Goal: Check status: Check status

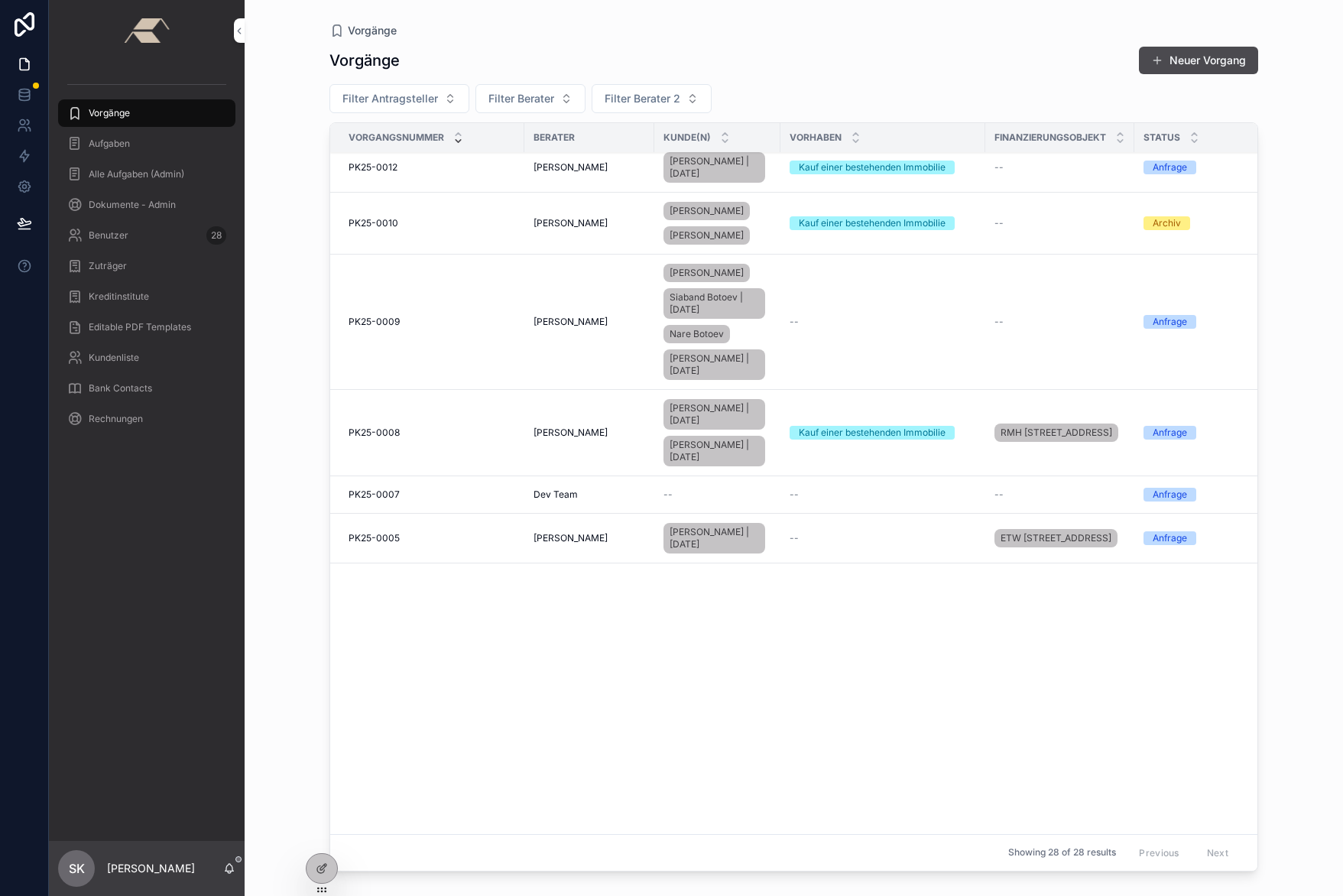
scroll to position [1332, 0]
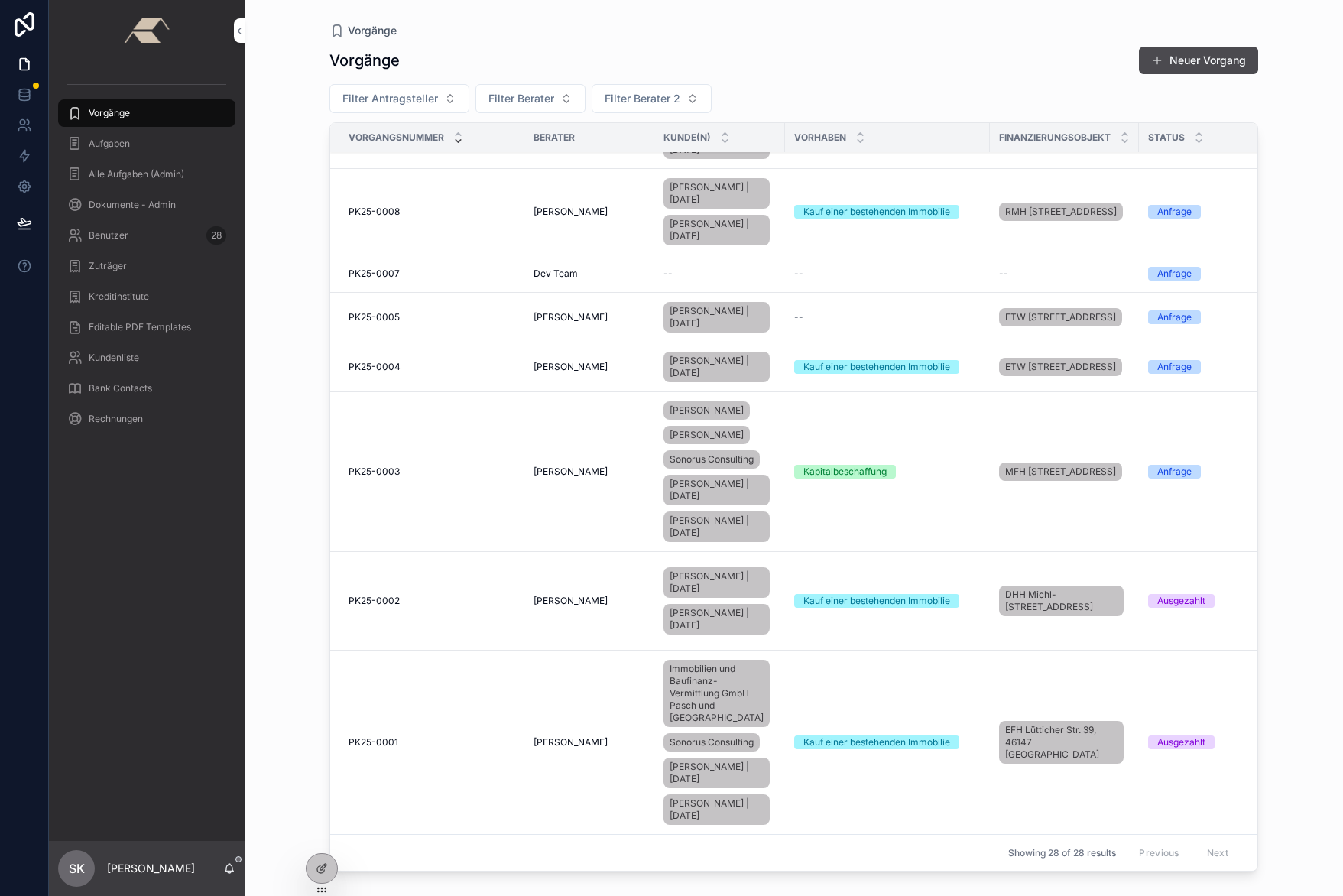
click at [383, 736] on span "PK25-0001" at bounding box center [373, 743] width 50 height 12
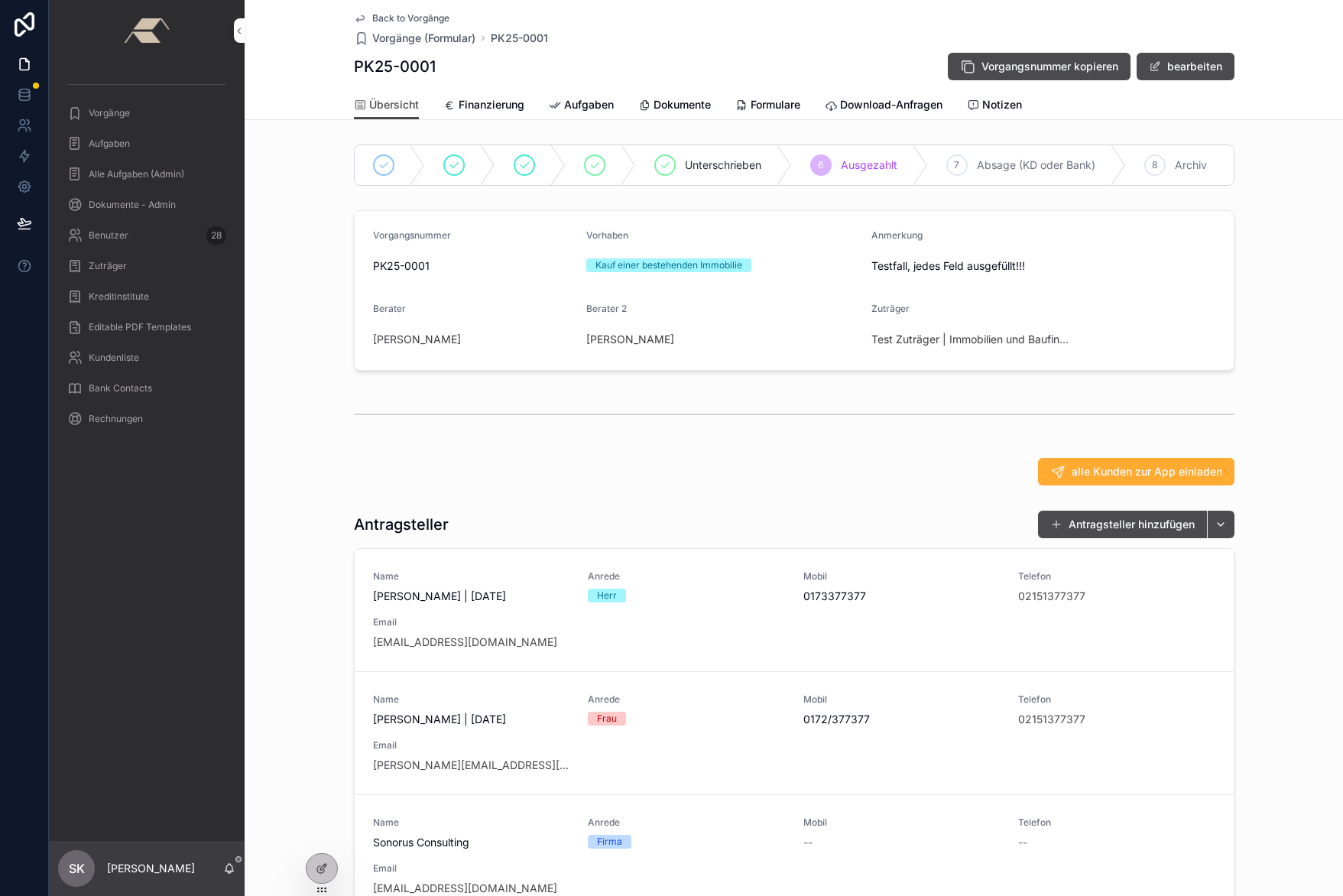
click at [433, 628] on span "Email" at bounding box center [471, 622] width 197 height 12
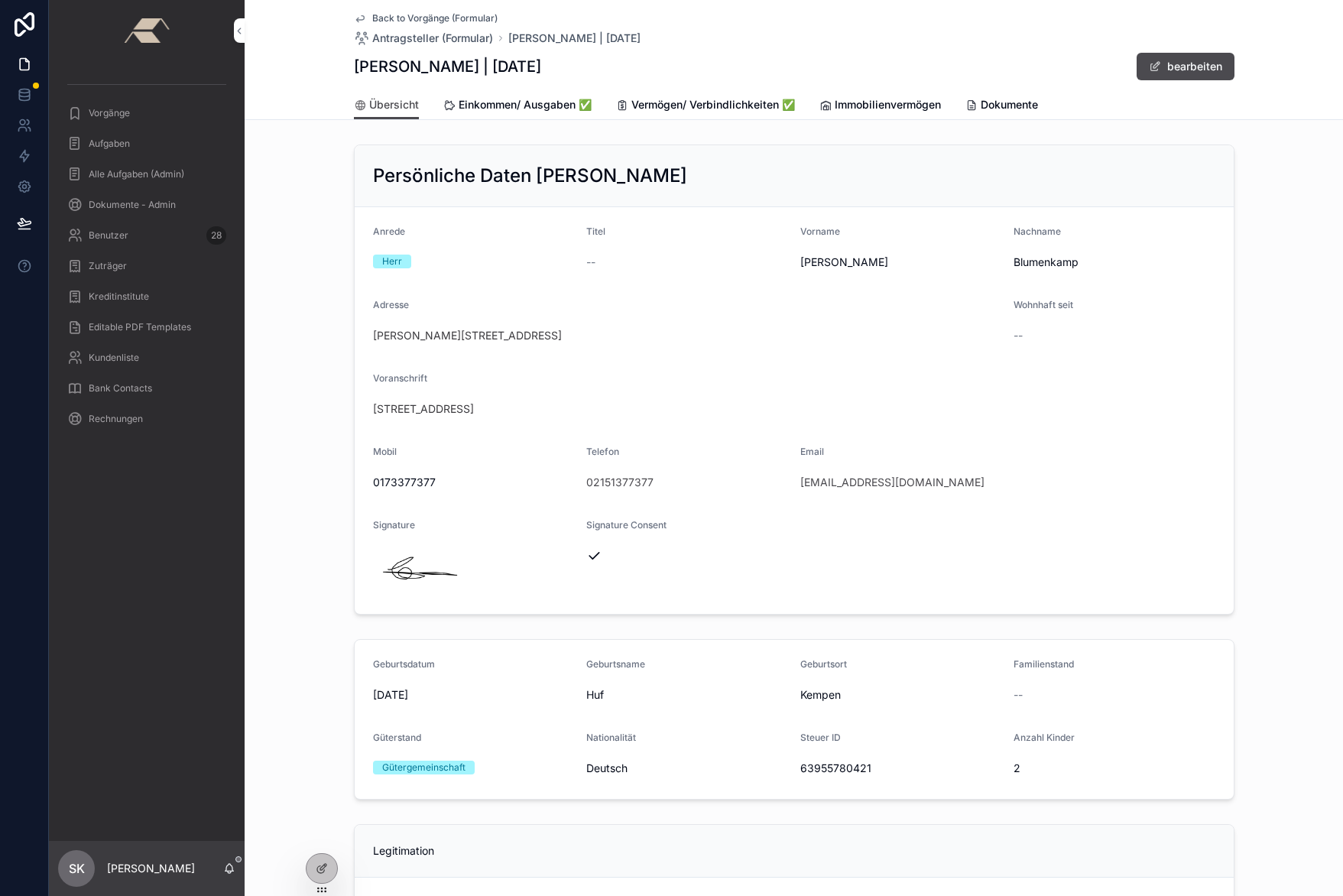
click at [499, 104] on span "Einkommen/ Ausgaben ✅" at bounding box center [525, 105] width 133 height 15
